Goal: Communication & Community: Share content

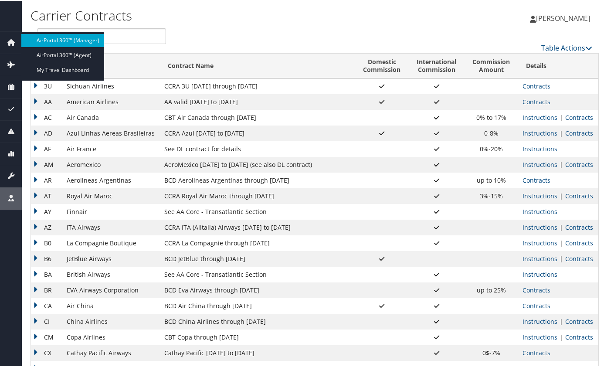
click at [49, 40] on link "AirPortal 360™ (Manager)" at bounding box center [62, 39] width 83 height 13
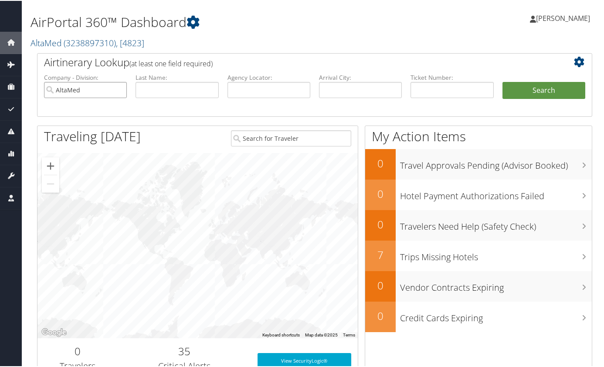
click at [118, 90] on input "AltaMed" at bounding box center [85, 89] width 83 height 16
click at [285, 93] on input "text" at bounding box center [269, 89] width 83 height 16
type input "fgxshv"
click at [503, 81] on button "Search" at bounding box center [544, 89] width 83 height 17
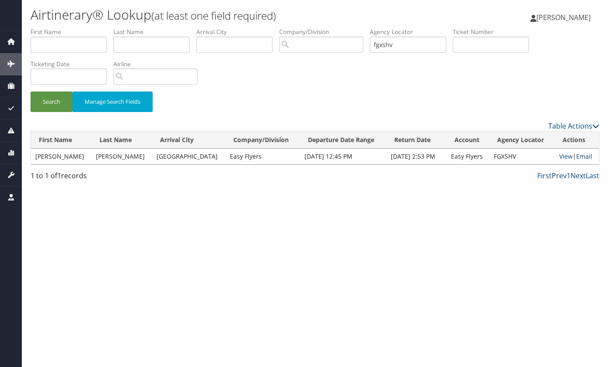
click at [583, 157] on link "Email" at bounding box center [584, 156] width 16 height 8
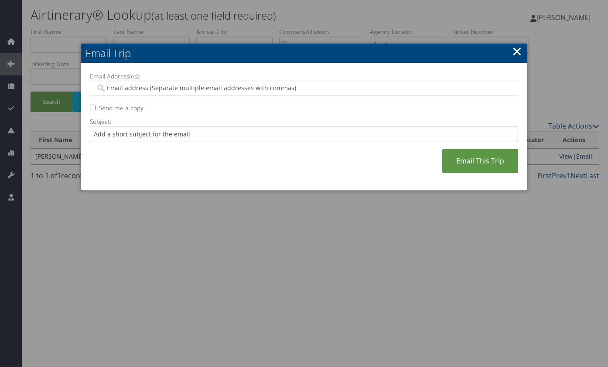
click at [343, 90] on input "Email Address(es):" at bounding box center [303, 88] width 416 height 9
paste input "[EMAIL_ADDRESS][PERSON_NAME][DOMAIN_NAME],[PERSON_NAME][EMAIL_ADDRESS][PERSON_N…"
type input "[EMAIL_ADDRESS][PERSON_NAME][DOMAIN_NAME],[PERSON_NAME][EMAIL_ADDRESS][PERSON_N…"
type input "[EMAIL_ADDRESS][PERSON_NAME][DOMAIN_NAME], [PERSON_NAME][EMAIL_ADDRESS][PERSON_…"
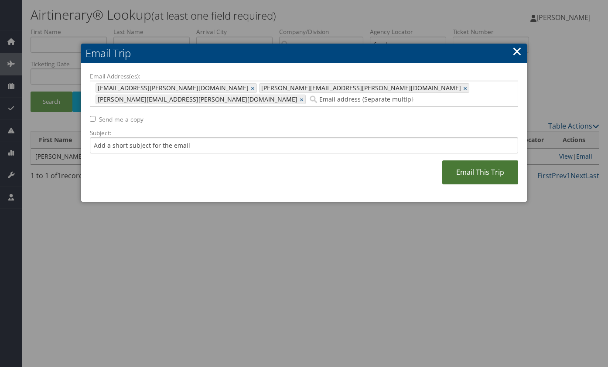
click at [482, 163] on link "Email This Trip" at bounding box center [480, 172] width 76 height 24
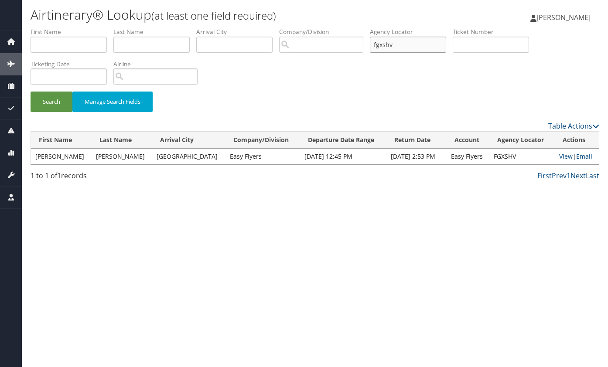
drag, startPoint x: 398, startPoint y: 50, endPoint x: 320, endPoint y: 47, distance: 77.7
click at [320, 27] on ul "First Name Last Name Departure City Arrival City Company/Division Airport/City …" at bounding box center [315, 27] width 569 height 0
type input "kqnoey"
click at [31, 92] on button "Search" at bounding box center [52, 102] width 42 height 20
click at [589, 158] on link "Email" at bounding box center [584, 156] width 16 height 8
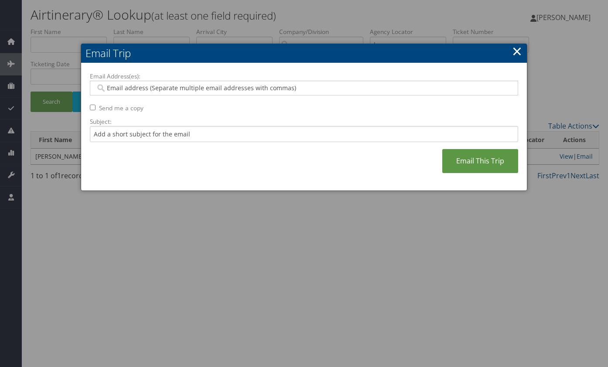
click at [370, 88] on input "Email Address(es):" at bounding box center [303, 88] width 416 height 9
paste input "[EMAIL_ADDRESS][PERSON_NAME][DOMAIN_NAME],[PERSON_NAME][EMAIL_ADDRESS][PERSON_N…"
type input "[EMAIL_ADDRESS][PERSON_NAME][DOMAIN_NAME],[PERSON_NAME][EMAIL_ADDRESS][PERSON_N…"
type input "[EMAIL_ADDRESS][PERSON_NAME][DOMAIN_NAME], [PERSON_NAME][EMAIL_ADDRESS][PERSON_…"
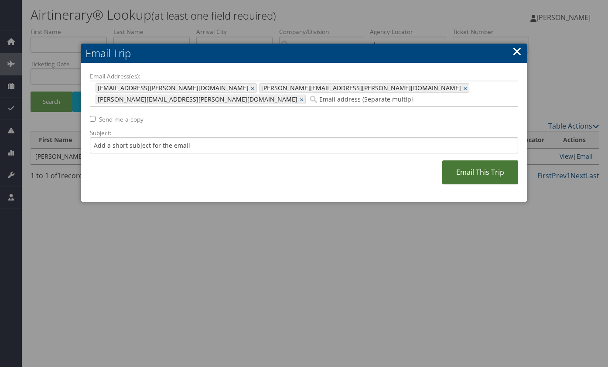
click at [469, 160] on link "Email This Trip" at bounding box center [480, 172] width 76 height 24
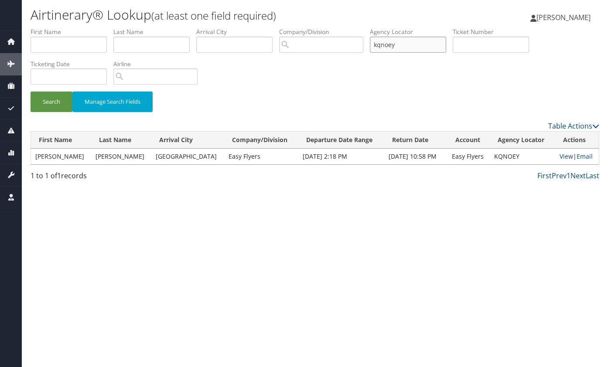
drag, startPoint x: 416, startPoint y: 47, endPoint x: 300, endPoint y: 45, distance: 116.4
click at [300, 27] on ul "First Name Last Name Departure City Arrival City Company/Division Airport/City …" at bounding box center [315, 27] width 569 height 0
type input "wvzdrb"
click at [31, 92] on button "Search" at bounding box center [52, 102] width 42 height 20
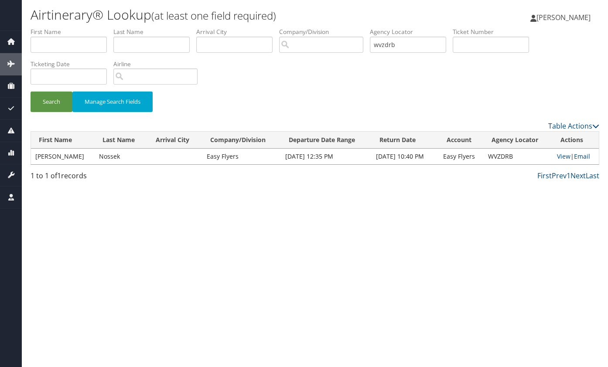
click at [585, 158] on link "Email" at bounding box center [582, 156] width 16 height 8
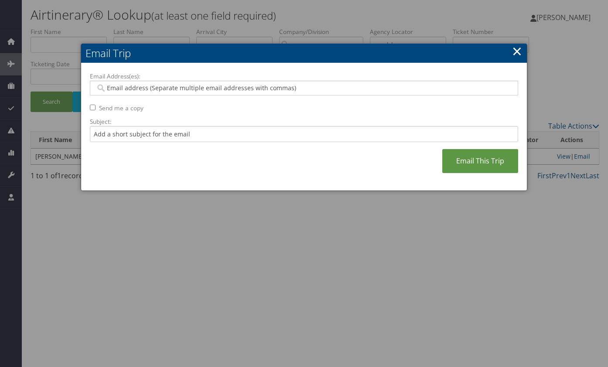
click at [269, 86] on input "Email Address(es):" at bounding box center [303, 88] width 416 height 9
paste input "[EMAIL_ADDRESS][PERSON_NAME][DOMAIN_NAME],[PERSON_NAME][EMAIL_ADDRESS][PERSON_N…"
type input "[EMAIL_ADDRESS][PERSON_NAME][DOMAIN_NAME],[PERSON_NAME][EMAIL_ADDRESS][PERSON_N…"
type input "[EMAIL_ADDRESS][PERSON_NAME][DOMAIN_NAME], [PERSON_NAME][EMAIL_ADDRESS][PERSON_…"
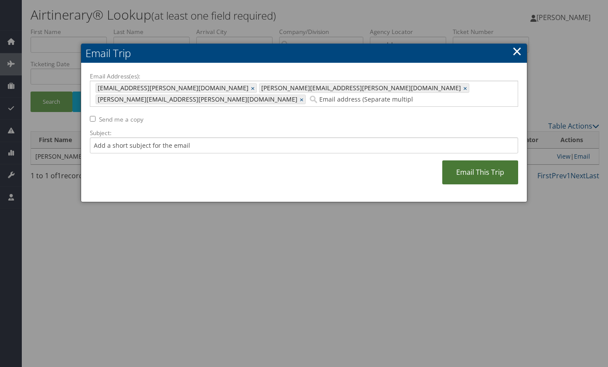
click at [470, 160] on link "Email This Trip" at bounding box center [480, 172] width 76 height 24
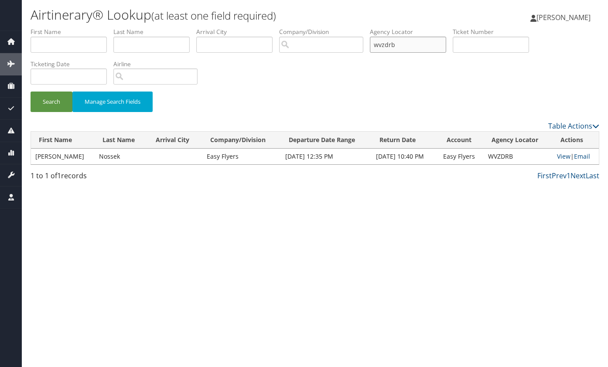
drag, startPoint x: 423, startPoint y: 45, endPoint x: 344, endPoint y: 45, distance: 79.3
click at [344, 27] on ul "First Name Last Name Departure City Arrival City Company/Division Airport/City …" at bounding box center [315, 27] width 569 height 0
type input "ejbceb"
click at [31, 92] on button "Search" at bounding box center [52, 102] width 42 height 20
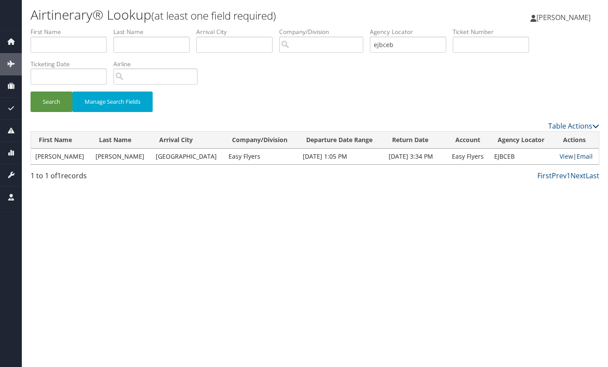
click at [582, 157] on link "Email" at bounding box center [584, 156] width 16 height 8
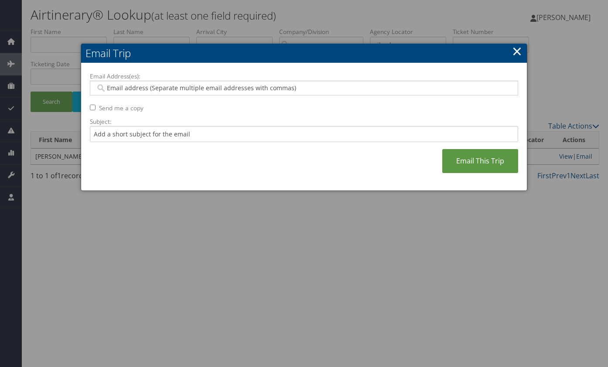
click at [273, 88] on input "Email Address(es):" at bounding box center [303, 88] width 416 height 9
paste input "[EMAIL_ADDRESS][PERSON_NAME][DOMAIN_NAME],[PERSON_NAME][EMAIL_ADDRESS][PERSON_N…"
type input "[EMAIL_ADDRESS][PERSON_NAME][DOMAIN_NAME],[PERSON_NAME][EMAIL_ADDRESS][PERSON_N…"
type input "[EMAIL_ADDRESS][PERSON_NAME][DOMAIN_NAME], [PERSON_NAME][EMAIL_ADDRESS][PERSON_…"
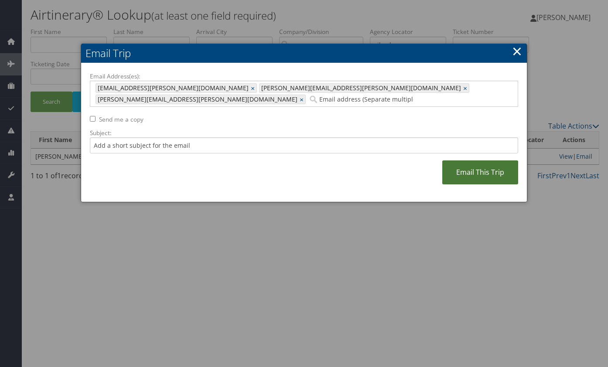
click at [485, 162] on link "Email This Trip" at bounding box center [480, 172] width 76 height 24
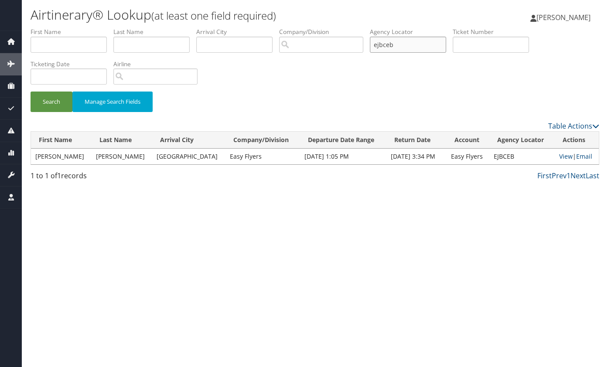
drag, startPoint x: 429, startPoint y: 42, endPoint x: 364, endPoint y: 43, distance: 64.5
click at [364, 27] on ul "First Name Last Name Departure City Arrival City Company/Division Airport/City …" at bounding box center [315, 27] width 569 height 0
type input "fpiyeh"
click at [31, 92] on button "Search" at bounding box center [52, 102] width 42 height 20
click at [582, 154] on link "Email" at bounding box center [584, 156] width 16 height 8
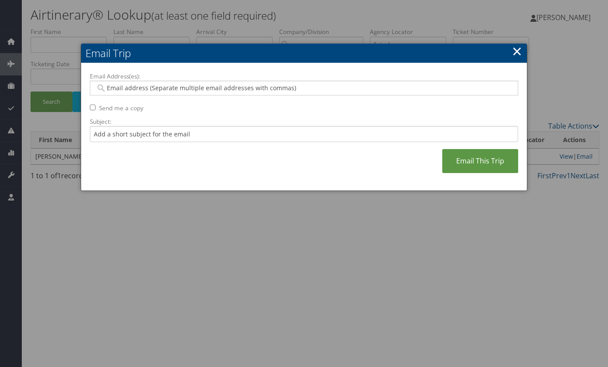
click at [259, 89] on input "Email Address(es):" at bounding box center [303, 88] width 416 height 9
paste input "[EMAIL_ADDRESS][PERSON_NAME][DOMAIN_NAME],[PERSON_NAME][EMAIL_ADDRESS][PERSON_N…"
type input "[EMAIL_ADDRESS][PERSON_NAME][DOMAIN_NAME],[PERSON_NAME][EMAIL_ADDRESS][PERSON_N…"
type input "[EMAIL_ADDRESS][PERSON_NAME][DOMAIN_NAME], [PERSON_NAME][EMAIL_ADDRESS][PERSON_…"
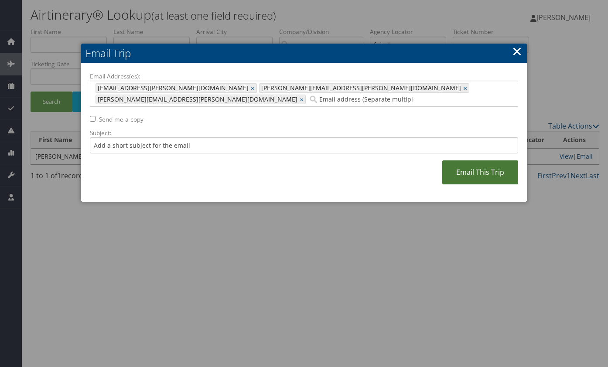
click at [484, 160] on link "Email This Trip" at bounding box center [480, 172] width 76 height 24
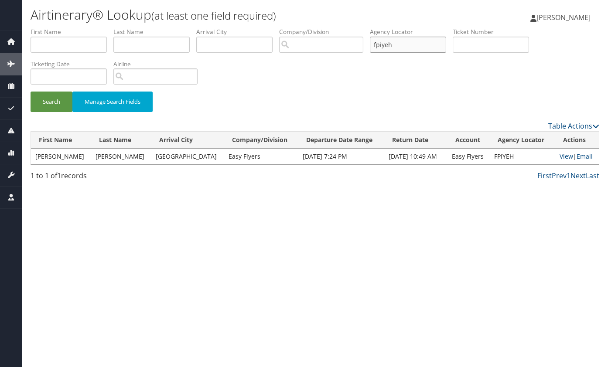
click at [379, 47] on input "fpiyeh" at bounding box center [408, 45] width 76 height 16
type input "kobzbz"
click at [31, 92] on button "Search" at bounding box center [52, 102] width 42 height 20
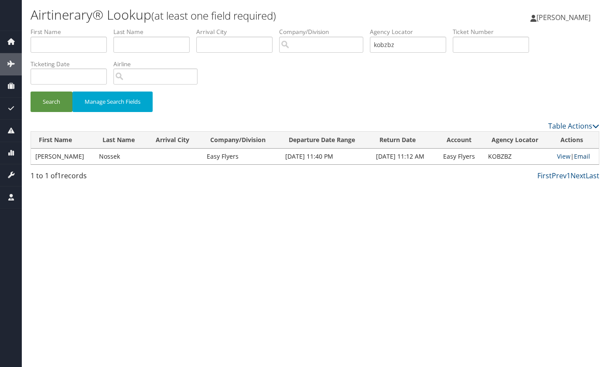
click at [577, 155] on link "Email" at bounding box center [582, 156] width 16 height 8
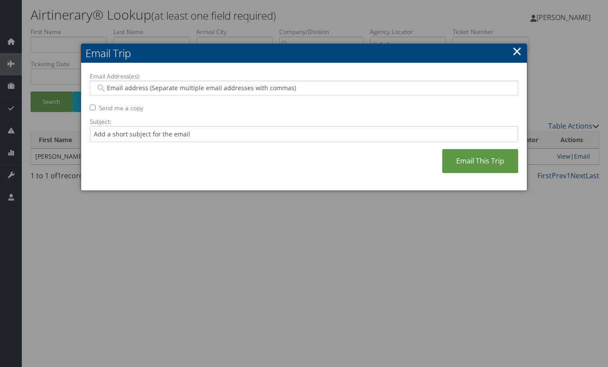
click at [267, 90] on input "Email Address(es):" at bounding box center [303, 88] width 416 height 9
paste input "[EMAIL_ADDRESS][PERSON_NAME][DOMAIN_NAME],[PERSON_NAME][EMAIL_ADDRESS][PERSON_N…"
type input "[EMAIL_ADDRESS][PERSON_NAME][DOMAIN_NAME],[PERSON_NAME][EMAIL_ADDRESS][PERSON_N…"
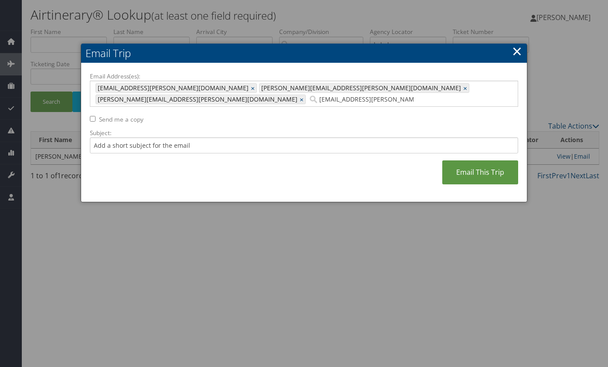
type input "[EMAIL_ADDRESS][PERSON_NAME][DOMAIN_NAME], [PERSON_NAME][EMAIL_ADDRESS][PERSON_…"
click at [463, 161] on link "Email This Trip" at bounding box center [480, 172] width 76 height 24
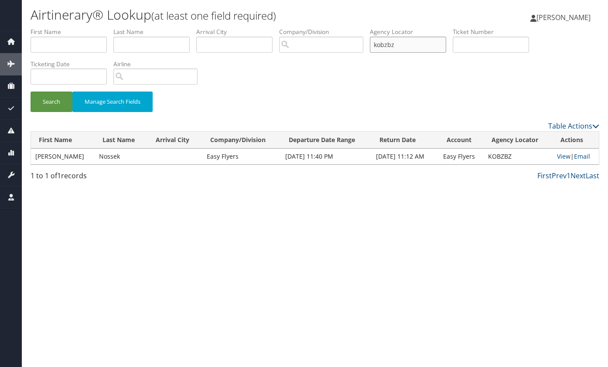
drag, startPoint x: 421, startPoint y: 44, endPoint x: 337, endPoint y: 43, distance: 83.3
click at [337, 27] on ul "First Name Last Name Departure City Arrival City Company/Division Airport/City …" at bounding box center [315, 27] width 569 height 0
type input "hcthif"
click at [31, 92] on button "Search" at bounding box center [52, 102] width 42 height 20
click at [579, 156] on link "Email" at bounding box center [583, 156] width 16 height 8
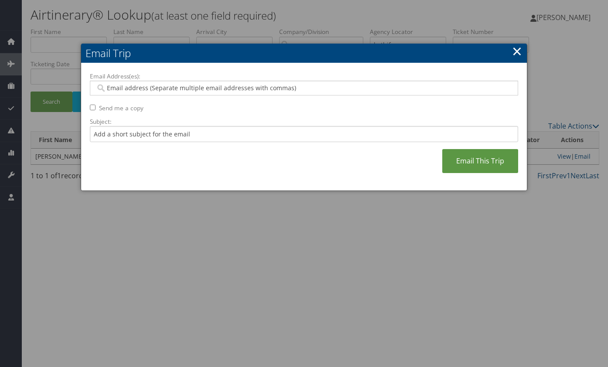
click at [394, 90] on input "Email Address(es):" at bounding box center [303, 88] width 416 height 9
paste input "[EMAIL_ADDRESS][PERSON_NAME][DOMAIN_NAME],[PERSON_NAME][EMAIL_ADDRESS][PERSON_N…"
type input "[EMAIL_ADDRESS][PERSON_NAME][DOMAIN_NAME],[PERSON_NAME][EMAIL_ADDRESS][PERSON_N…"
type input "[EMAIL_ADDRESS][PERSON_NAME][DOMAIN_NAME], [PERSON_NAME][EMAIL_ADDRESS][PERSON_…"
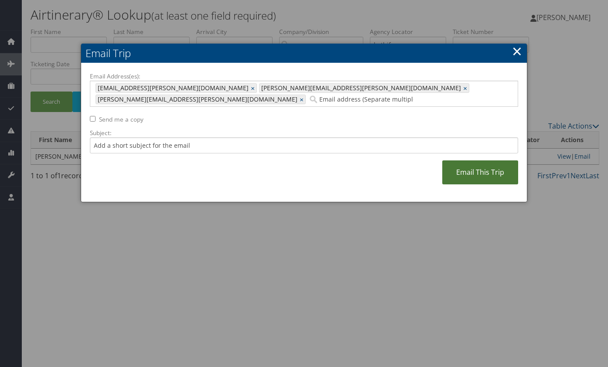
click at [464, 160] on link "Email This Trip" at bounding box center [480, 172] width 76 height 24
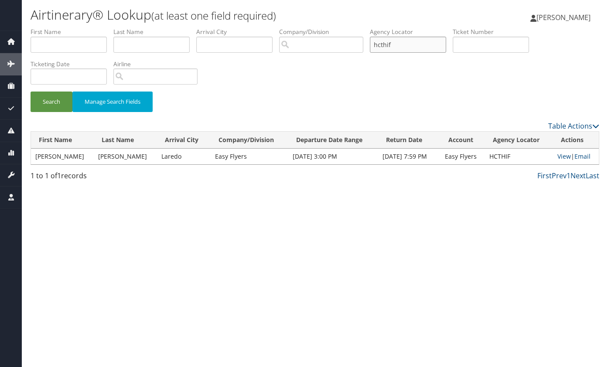
drag, startPoint x: 418, startPoint y: 43, endPoint x: 304, endPoint y: 53, distance: 114.3
click at [304, 27] on ul "First Name Last Name Departure City Arrival City Company/Division Airport/City …" at bounding box center [315, 27] width 569 height 0
type input "kdfewq"
click at [31, 92] on button "Search" at bounding box center [52, 102] width 42 height 20
click at [585, 156] on link "Email" at bounding box center [584, 156] width 16 height 8
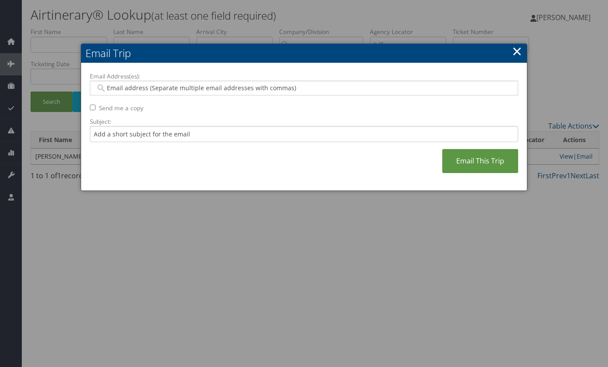
click at [385, 92] on input "Email Address(es):" at bounding box center [303, 88] width 416 height 9
paste input "[EMAIL_ADDRESS][PERSON_NAME][DOMAIN_NAME],[PERSON_NAME][EMAIL_ADDRESS][PERSON_N…"
type input "[EMAIL_ADDRESS][PERSON_NAME][DOMAIN_NAME],[PERSON_NAME][EMAIL_ADDRESS][PERSON_N…"
type input "[EMAIL_ADDRESS][PERSON_NAME][DOMAIN_NAME], [PERSON_NAME][EMAIL_ADDRESS][PERSON_…"
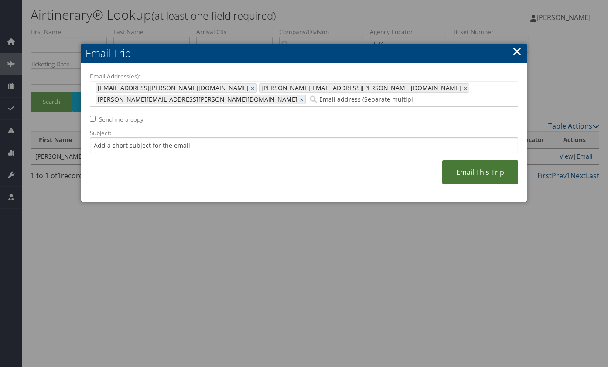
click at [475, 160] on link "Email This Trip" at bounding box center [480, 172] width 76 height 24
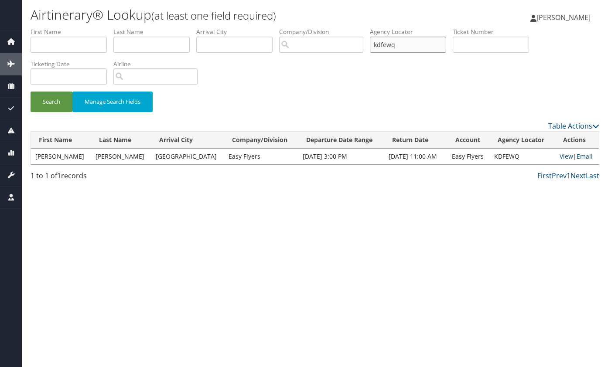
drag, startPoint x: 402, startPoint y: 44, endPoint x: 341, endPoint y: 44, distance: 61.0
click at [341, 27] on ul "First Name Last Name Departure City Arrival City Company/Division Airport/City …" at bounding box center [315, 27] width 569 height 0
click at [581, 158] on link "Email" at bounding box center [584, 156] width 16 height 8
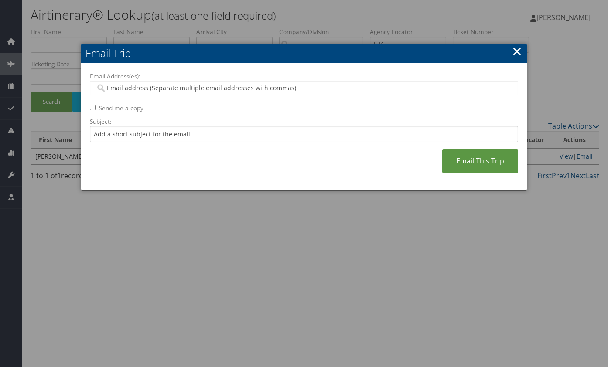
click at [514, 51] on link "×" at bounding box center [517, 50] width 10 height 17
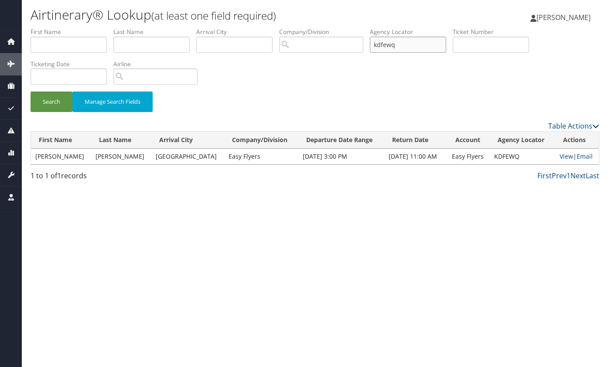
drag, startPoint x: 405, startPoint y: 47, endPoint x: 359, endPoint y: 47, distance: 46.2
click at [359, 27] on ul "First Name Last Name Departure City Arrival City Company/Division Airport/City …" at bounding box center [315, 27] width 569 height 0
type input "hqfnga"
click at [31, 92] on button "Search" at bounding box center [52, 102] width 42 height 20
click at [583, 155] on link "Email" at bounding box center [584, 156] width 16 height 8
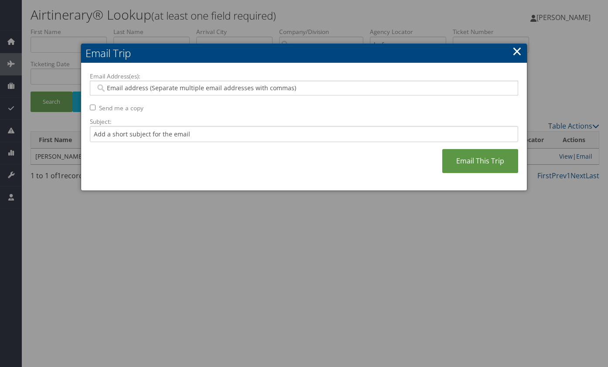
click at [350, 85] on input "Email Address(es):" at bounding box center [303, 88] width 416 height 9
paste input "[EMAIL_ADDRESS][PERSON_NAME][DOMAIN_NAME],[PERSON_NAME][EMAIL_ADDRESS][PERSON_N…"
type input "[EMAIL_ADDRESS][PERSON_NAME][DOMAIN_NAME],[PERSON_NAME][EMAIL_ADDRESS][PERSON_N…"
type input "[EMAIL_ADDRESS][PERSON_NAME][DOMAIN_NAME], [PERSON_NAME][EMAIL_ADDRESS][PERSON_…"
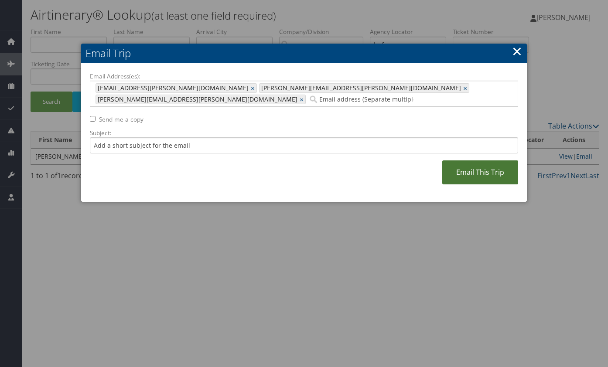
click at [491, 160] on link "Email This Trip" at bounding box center [480, 172] width 76 height 24
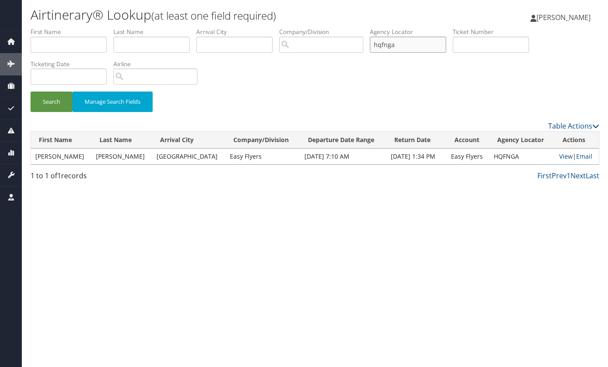
drag, startPoint x: 419, startPoint y: 46, endPoint x: 289, endPoint y: 46, distance: 129.9
click at [289, 27] on ul "First Name Last Name Departure City Arrival City Company/Division Airport/City …" at bounding box center [315, 27] width 569 height 0
type input "ntrnfp"
click at [31, 92] on button "Search" at bounding box center [52, 102] width 42 height 20
click at [580, 157] on link "Email" at bounding box center [584, 156] width 16 height 8
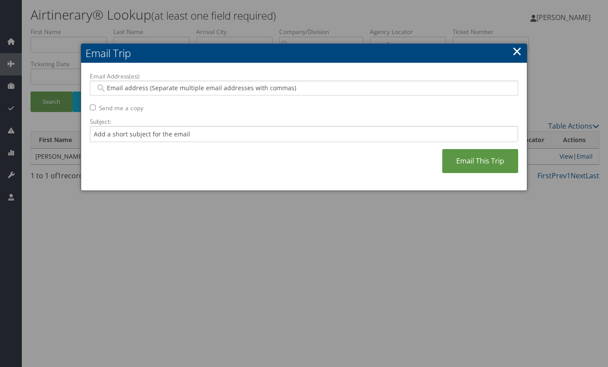
click at [289, 89] on input "Email Address(es):" at bounding box center [303, 88] width 416 height 9
paste input "[EMAIL_ADDRESS][PERSON_NAME][DOMAIN_NAME],[PERSON_NAME][EMAIL_ADDRESS][PERSON_N…"
type input "[EMAIL_ADDRESS][PERSON_NAME][DOMAIN_NAME],[PERSON_NAME][EMAIL_ADDRESS][PERSON_N…"
type input "[EMAIL_ADDRESS][PERSON_NAME][DOMAIN_NAME], [PERSON_NAME][EMAIL_ADDRESS][PERSON_…"
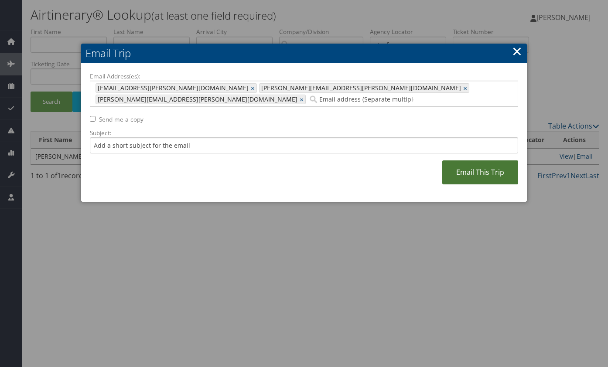
click at [475, 160] on link "Email This Trip" at bounding box center [480, 172] width 76 height 24
